Goal: Task Accomplishment & Management: Complete application form

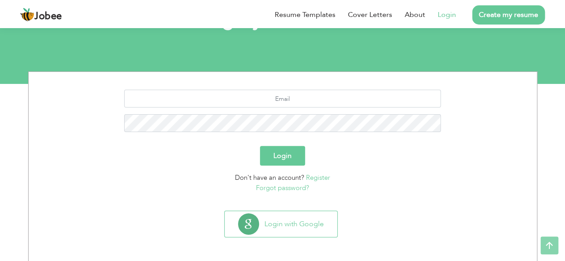
scroll to position [78, 0]
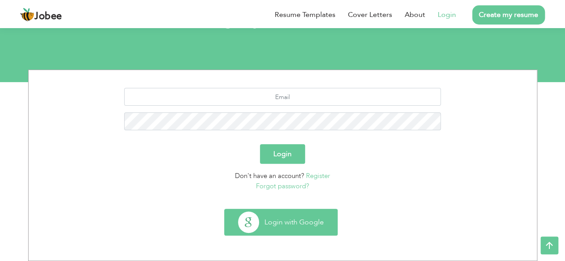
click at [297, 227] on button "Login with Google" at bounding box center [281, 222] width 113 height 26
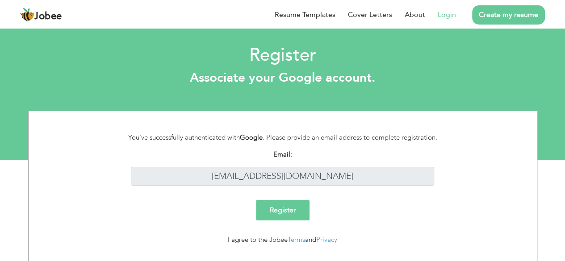
click at [293, 213] on input "Register" at bounding box center [283, 210] width 54 height 21
